Goal: Information Seeking & Learning: Check status

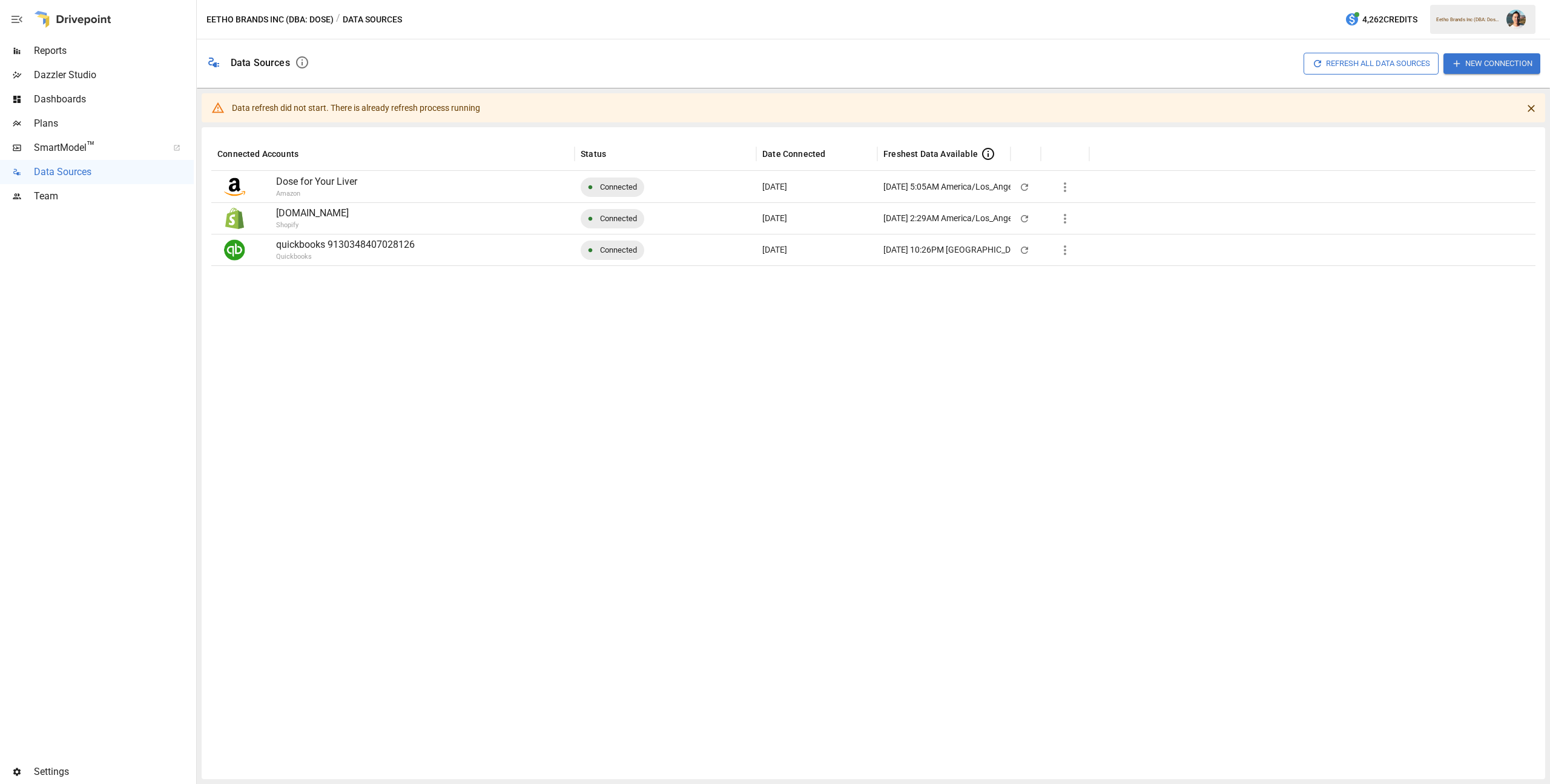
click at [88, 55] on span "Reports" at bounding box center [113, 51] width 160 height 15
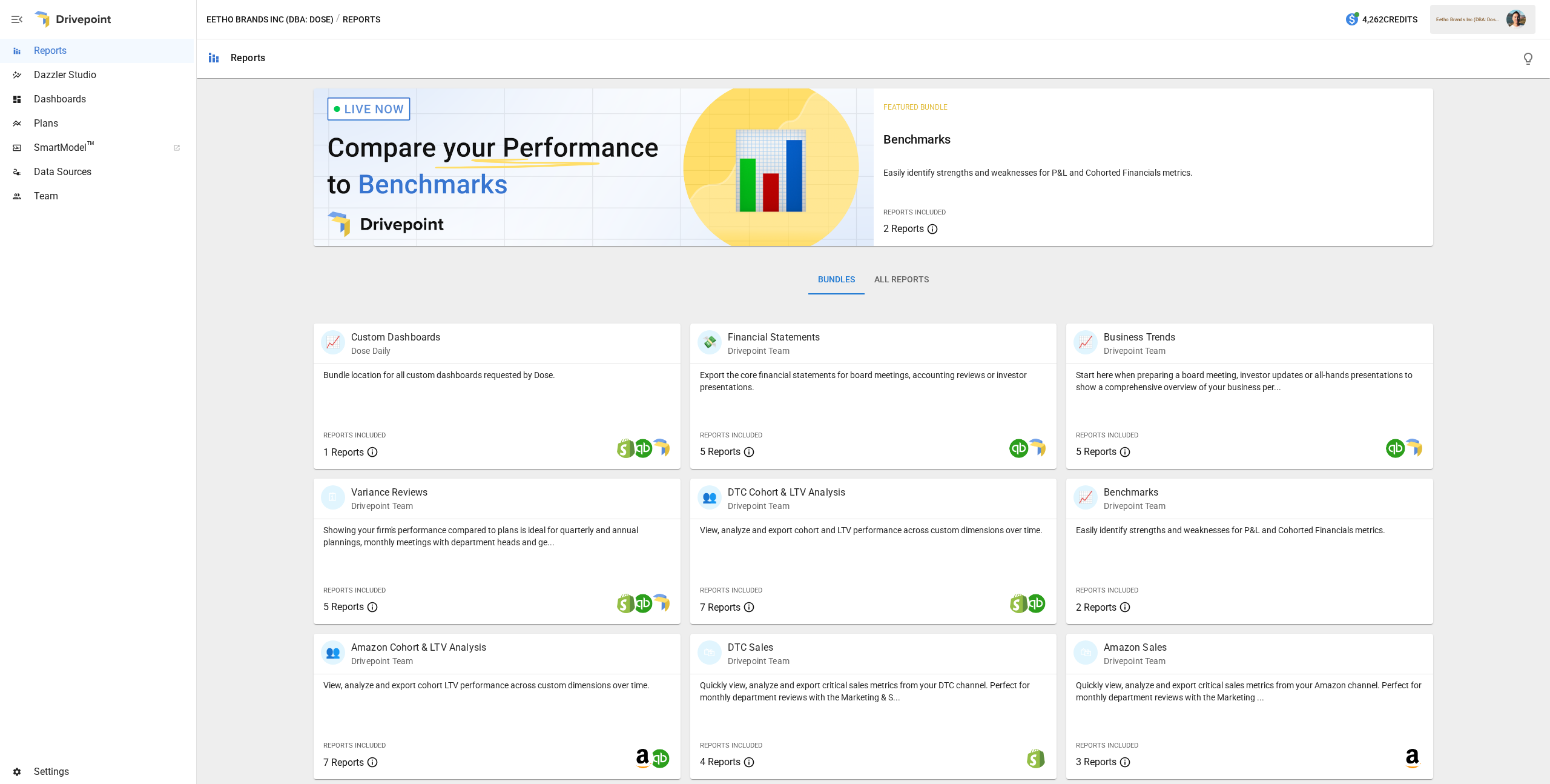
click at [892, 274] on button "All Reports" at bounding box center [902, 279] width 74 height 29
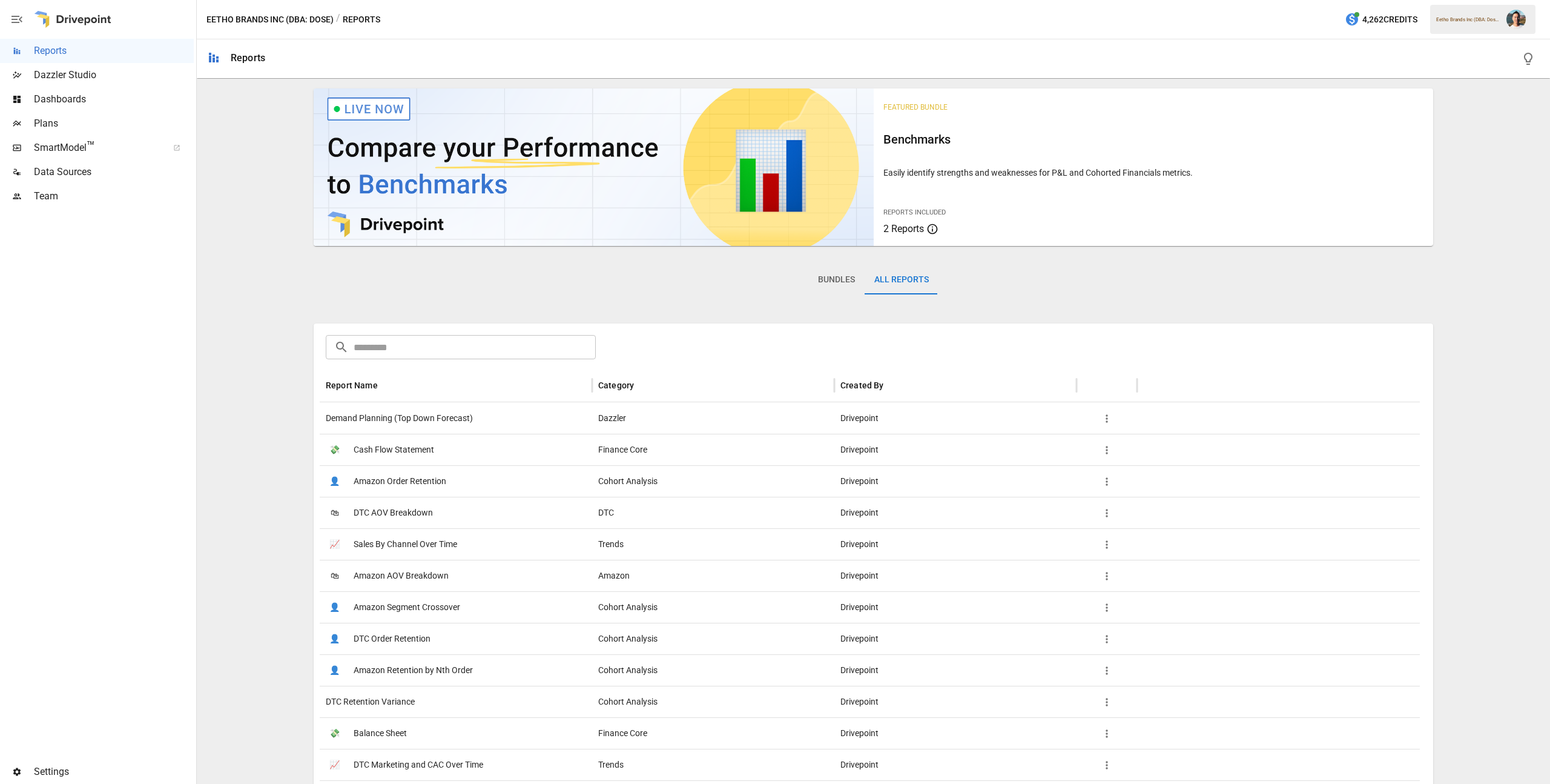
click at [427, 356] on input "text" at bounding box center [475, 347] width 242 height 25
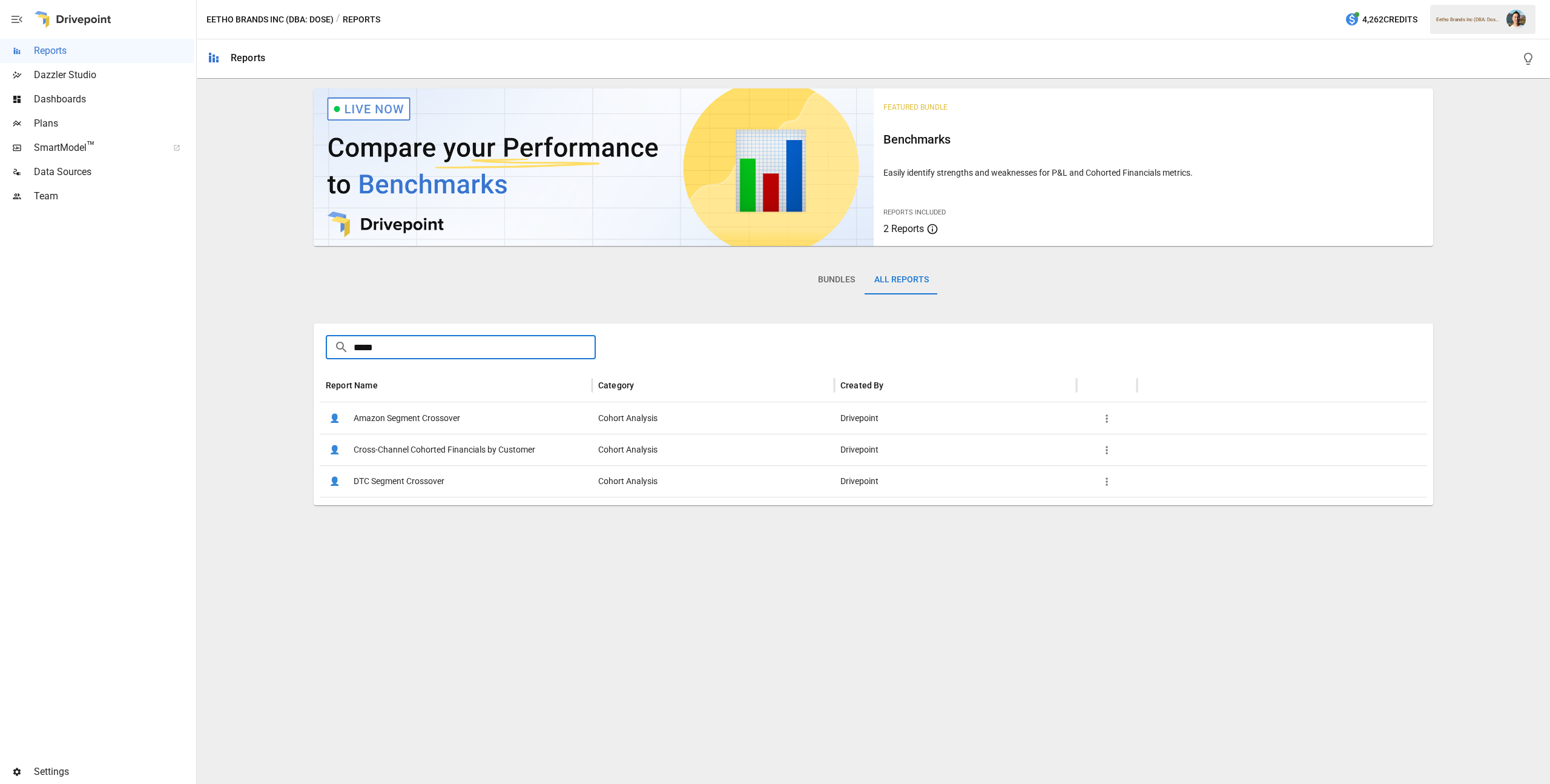
type input "*****"
click at [440, 448] on span "Cross-Channel Cohorted Financials by Customer" at bounding box center [445, 450] width 182 height 31
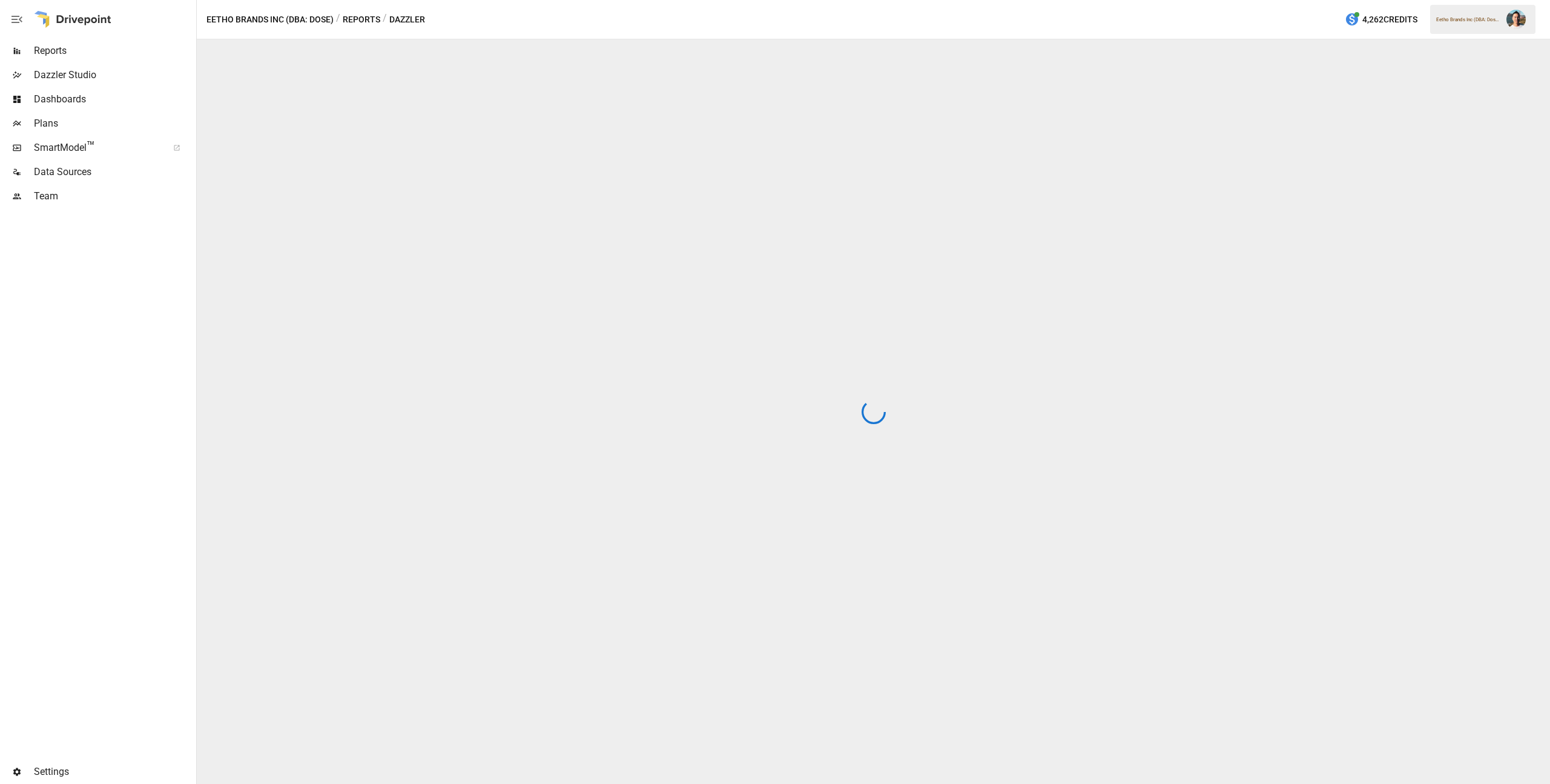
click at [356, 10] on div "Eetho Brands Inc (DBA: Dose) / Reports / Dazzler 4,262 Credits Eetho Brands Inc…" at bounding box center [873, 19] width 1353 height 39
click at [356, 15] on button "Reports" at bounding box center [361, 20] width 38 height 15
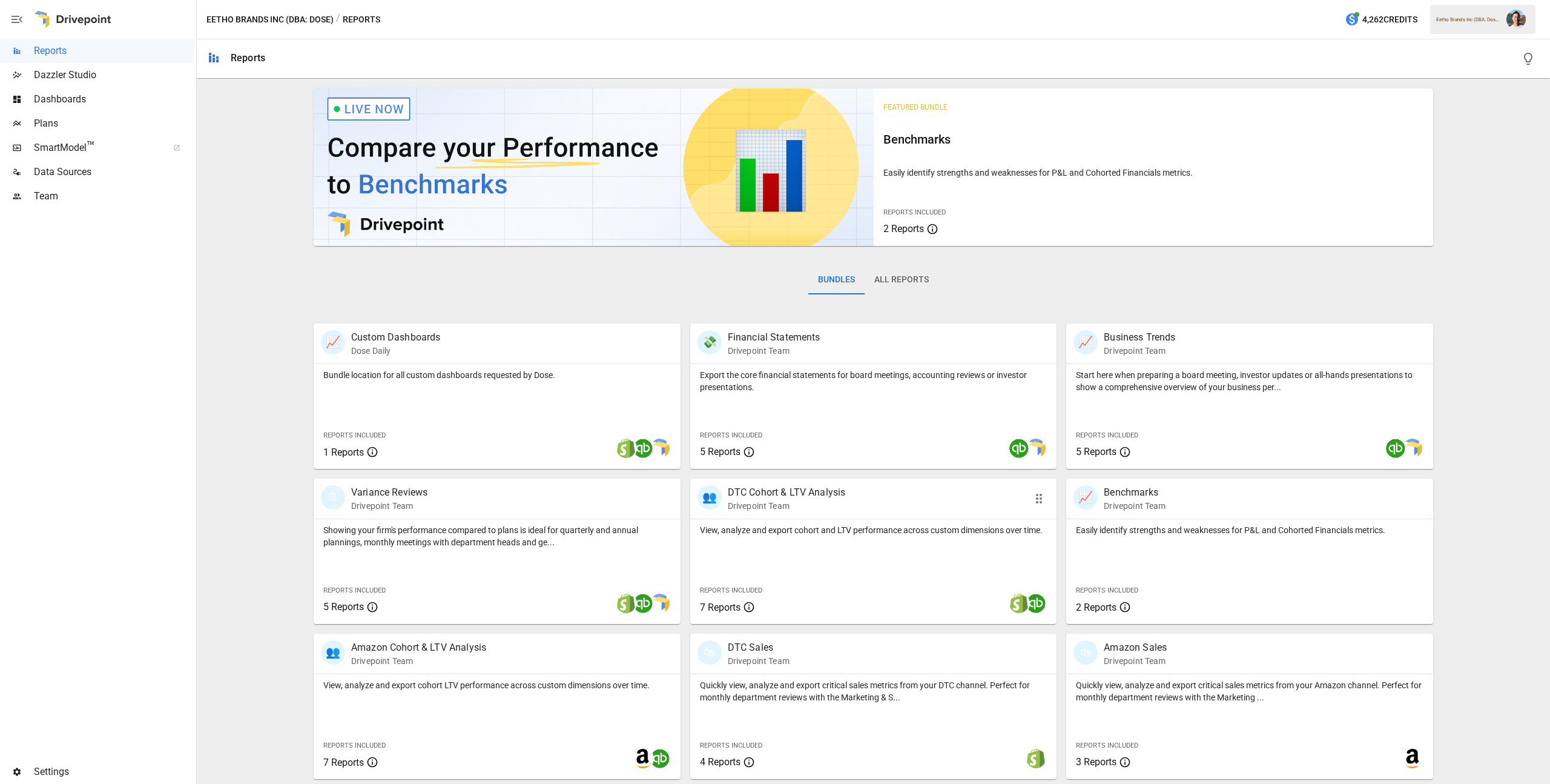
click at [821, 535] on p "View, analyze and export cohort and LTV performance across custom dimensions ov…" at bounding box center [874, 529] width 347 height 12
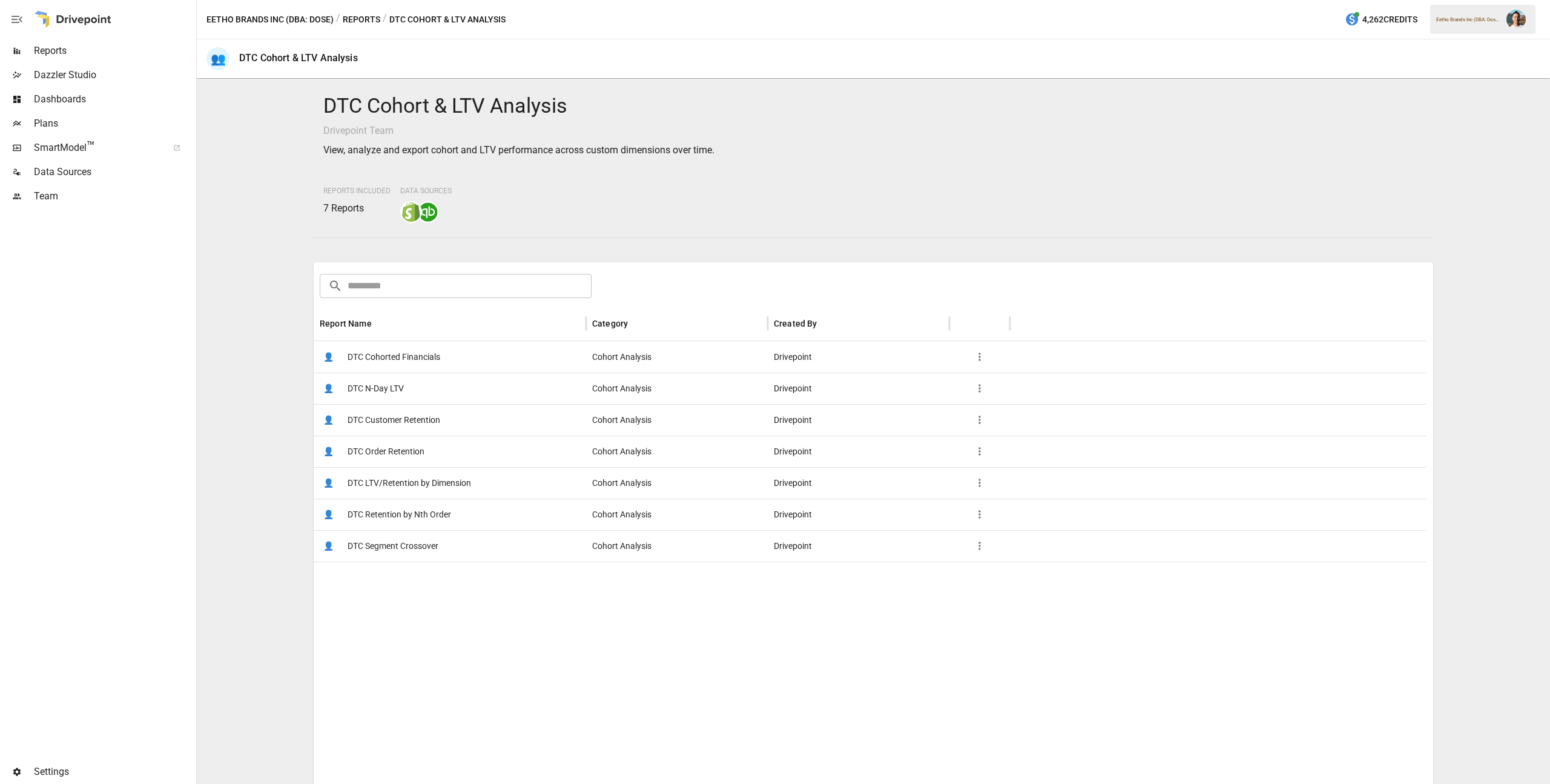
click at [412, 359] on span "DTC Cohorted Financials" at bounding box center [393, 357] width 93 height 31
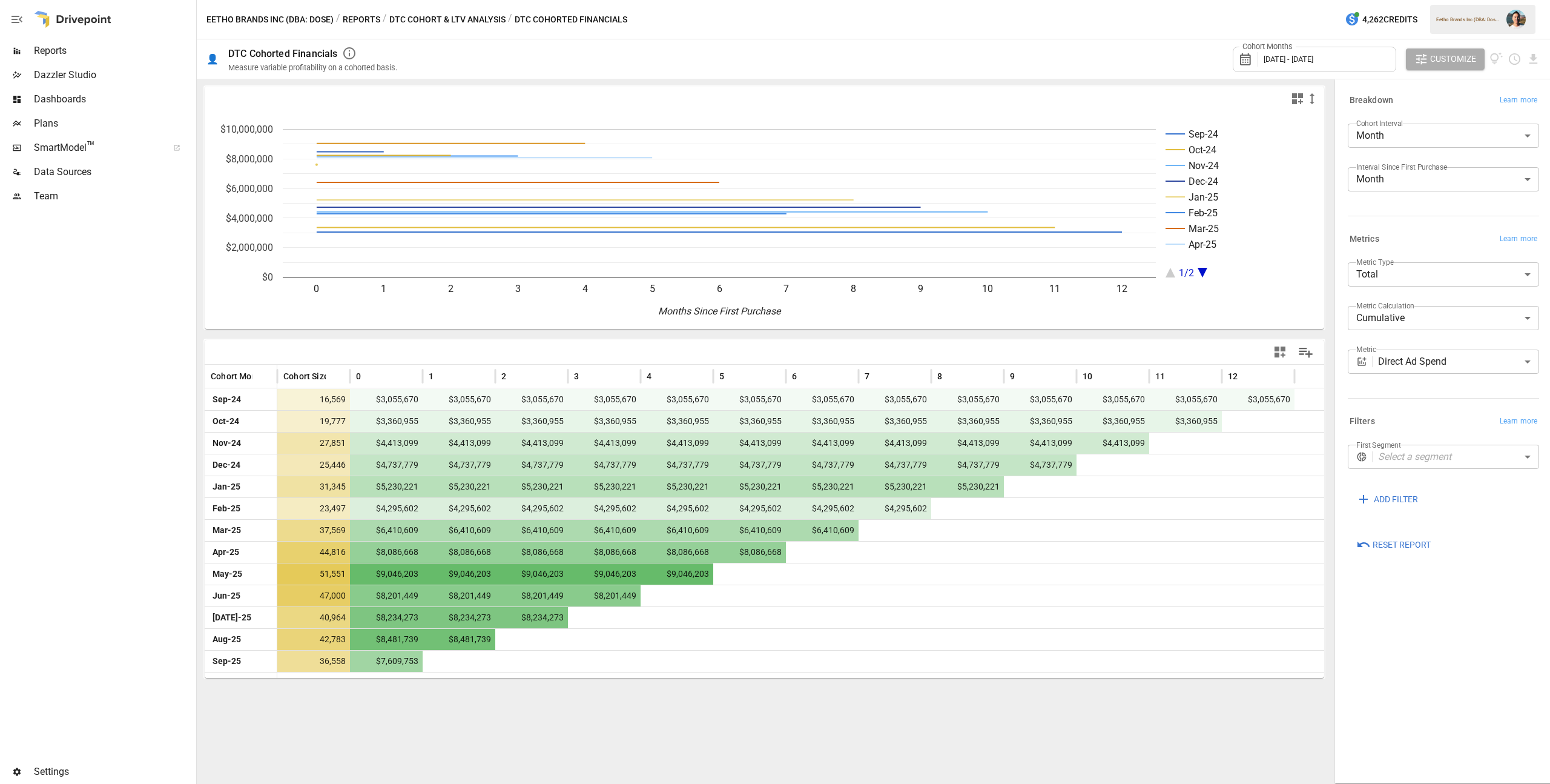
click at [364, 20] on button "Reports" at bounding box center [361, 20] width 38 height 15
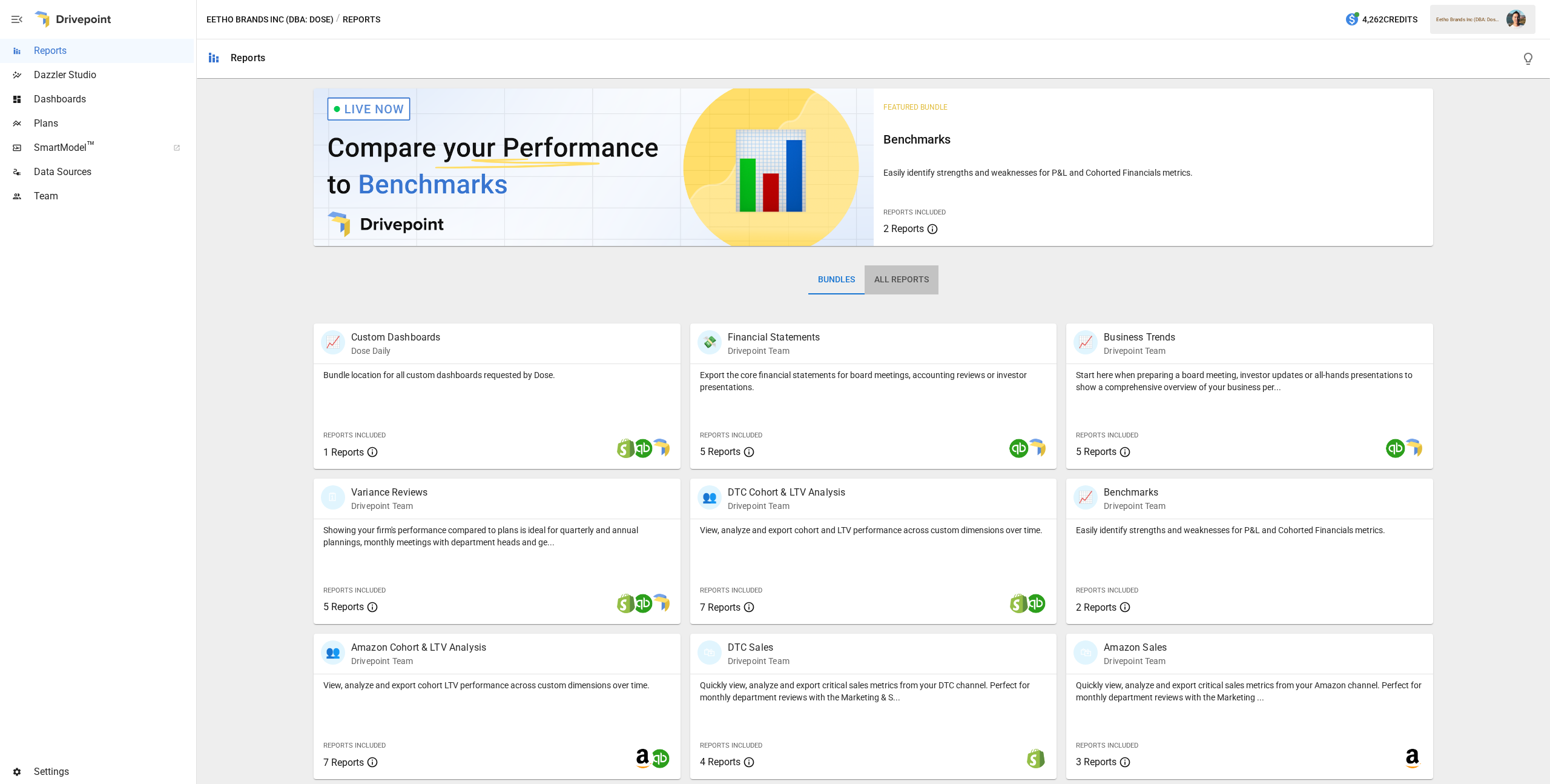
click at [932, 275] on button "All Reports" at bounding box center [902, 279] width 74 height 29
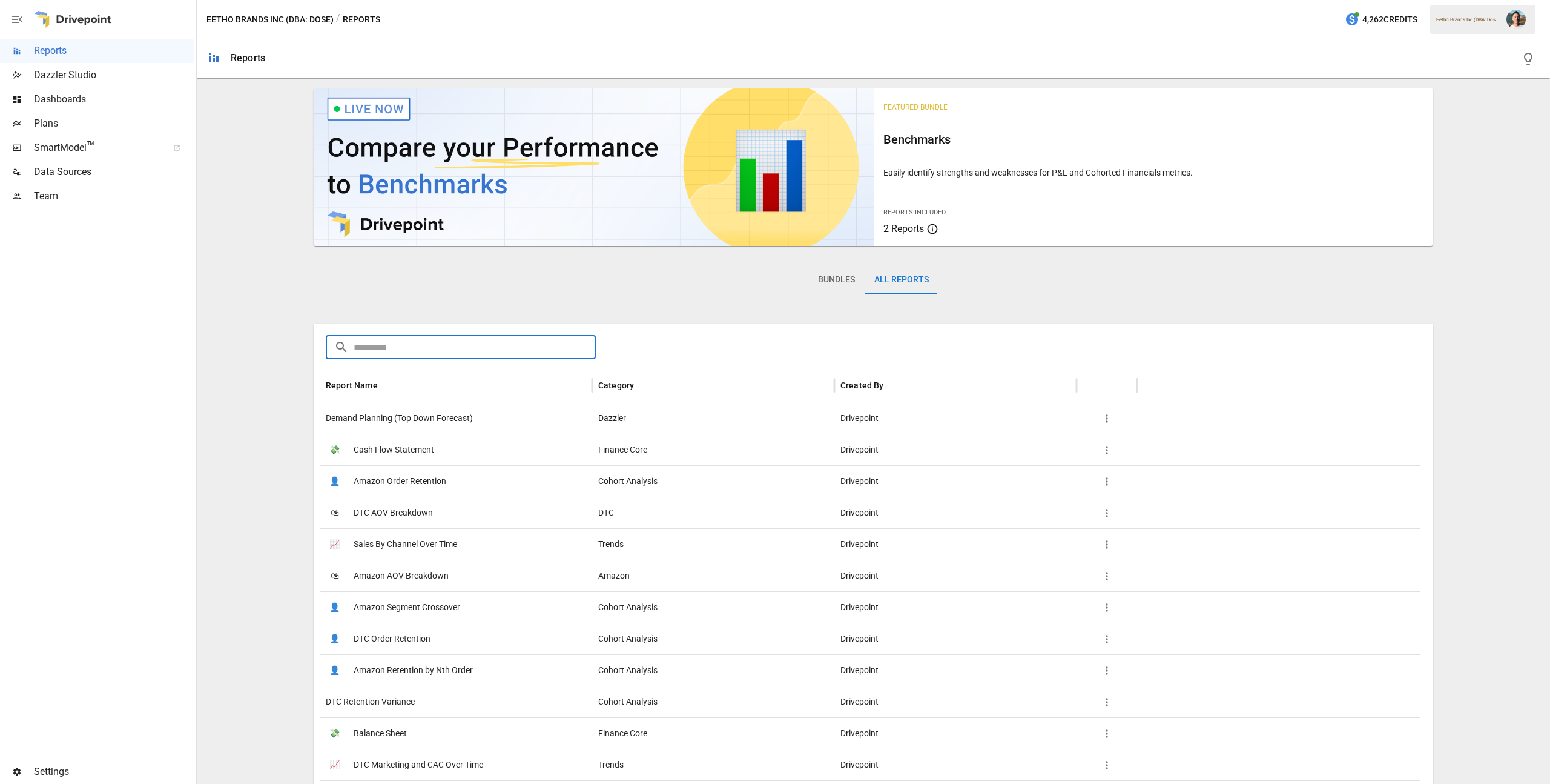
click at [431, 342] on input "text" at bounding box center [475, 347] width 242 height 25
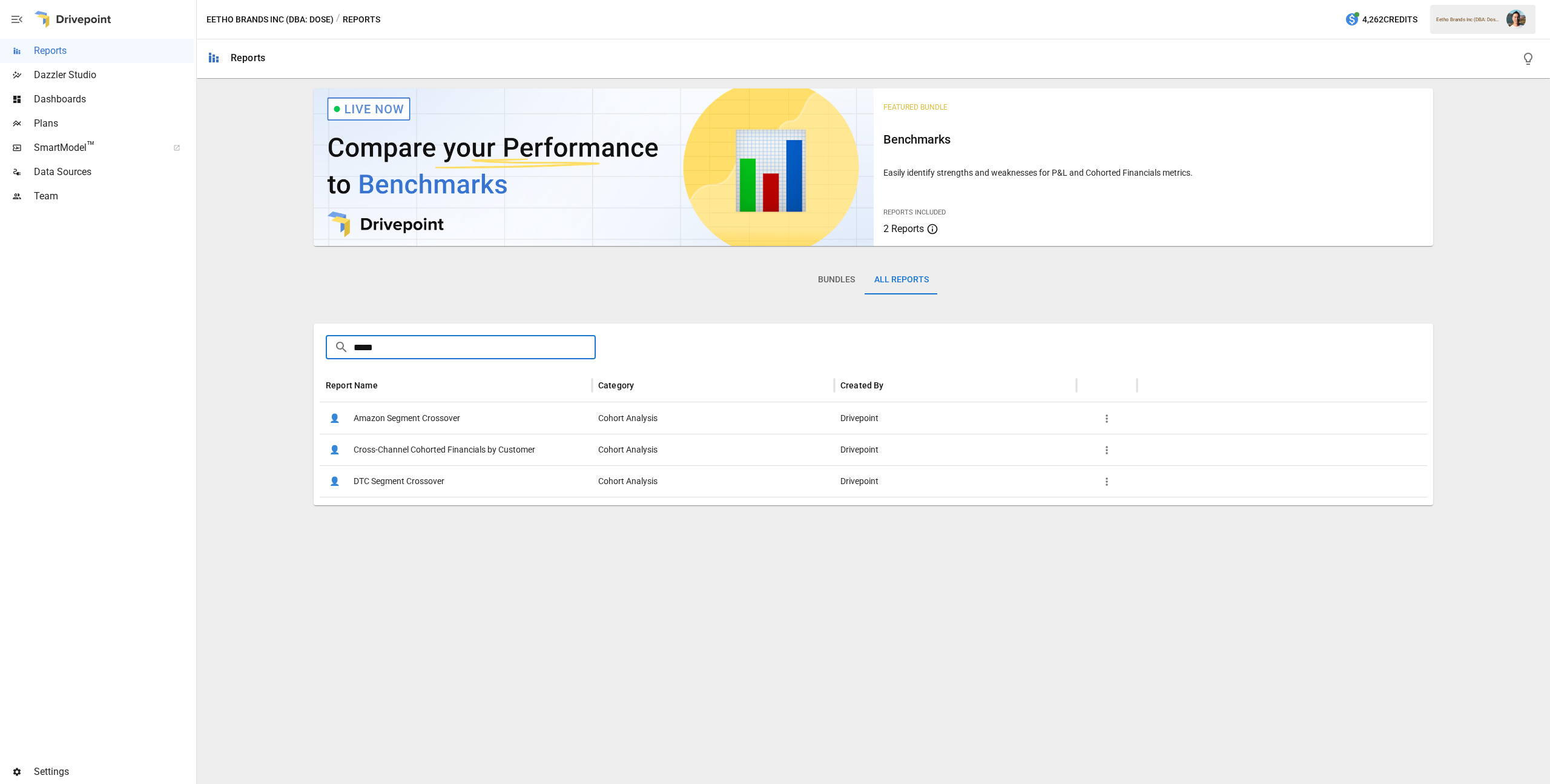
type input "*****"
click at [428, 457] on span "Cross-Channel Cohorted Financials by Customer" at bounding box center [445, 450] width 182 height 31
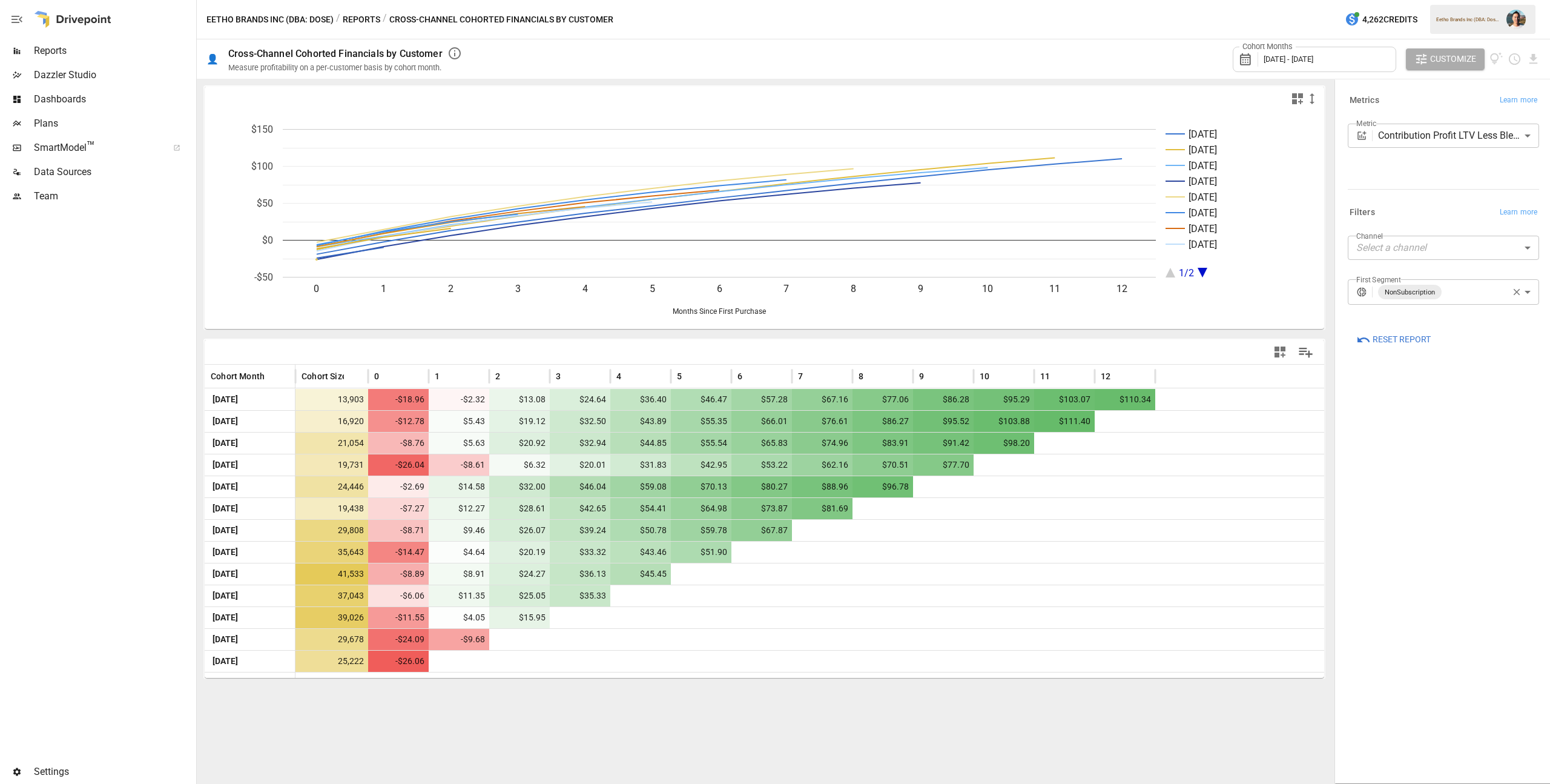
click at [1516, 291] on icon "button" at bounding box center [1517, 292] width 7 height 7
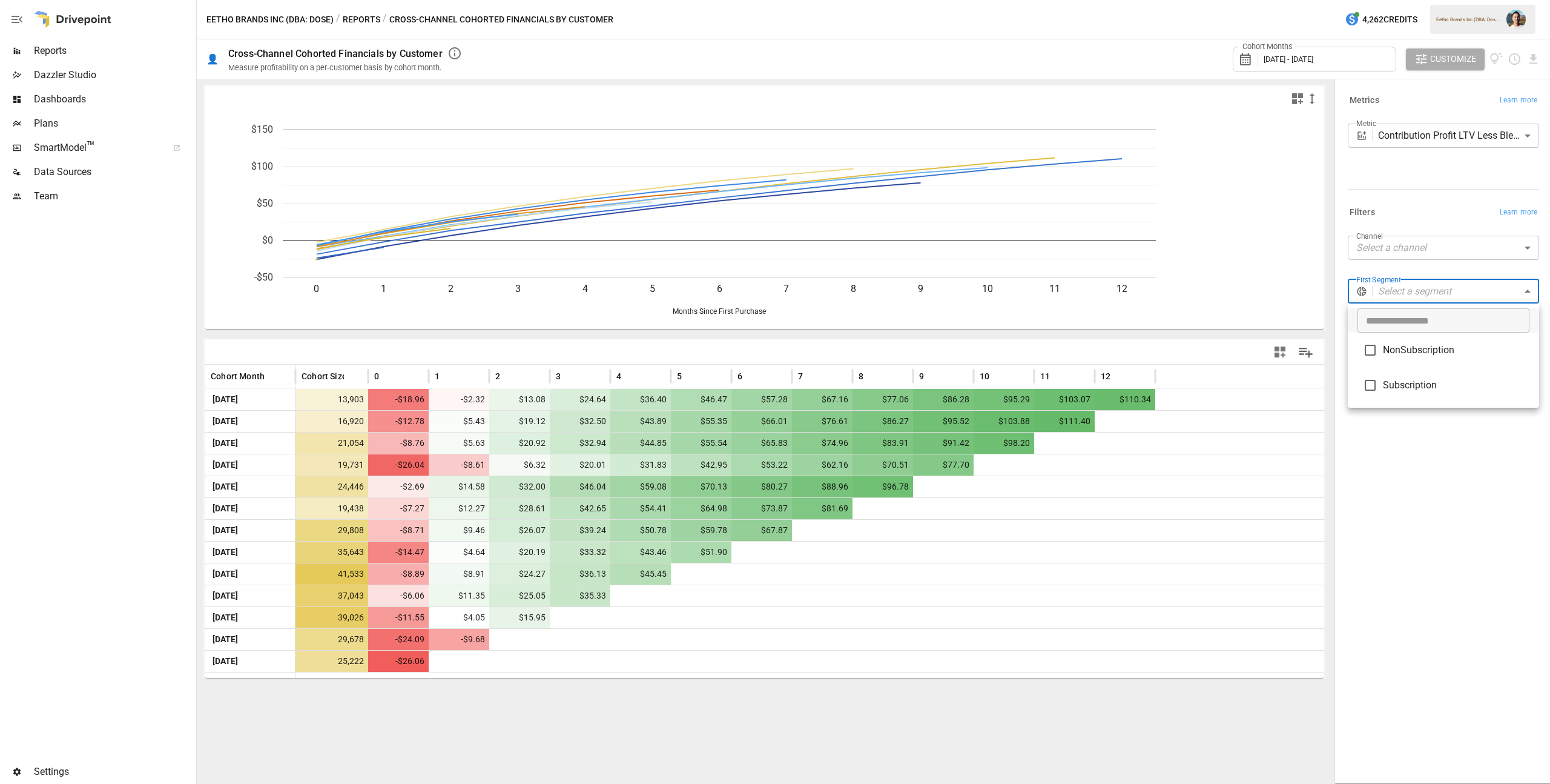
click at [1484, 0] on body "Reports Dazzler Studio Dashboards Plans SmartModel ™ Data Sources Team Settings…" at bounding box center [775, 0] width 1550 height 0
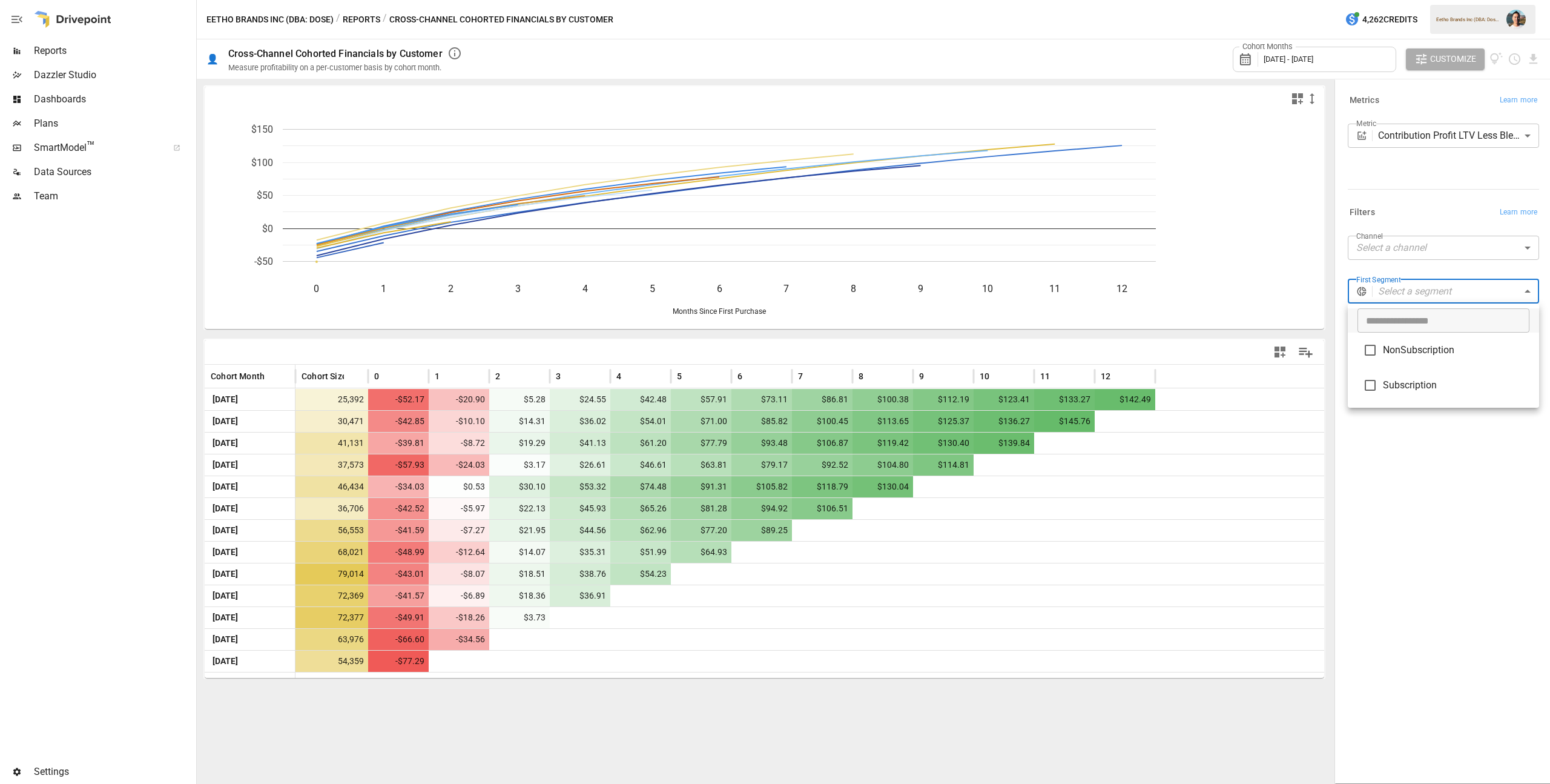
click at [1457, 383] on span "Subscription" at bounding box center [1456, 385] width 147 height 15
type input "**********"
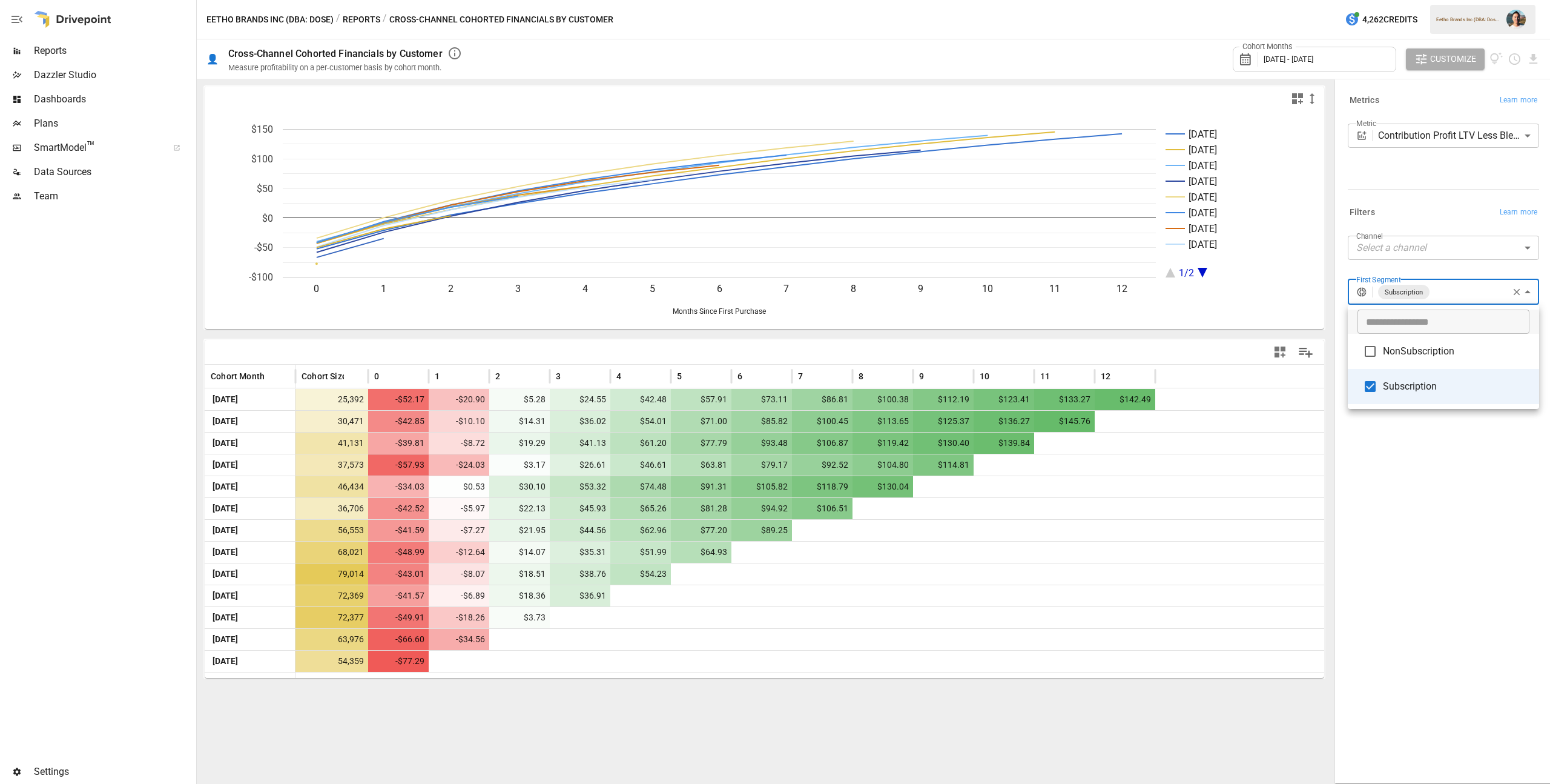
click at [1465, 491] on div at bounding box center [775, 392] width 1550 height 784
